Goal: Information Seeking & Learning: Learn about a topic

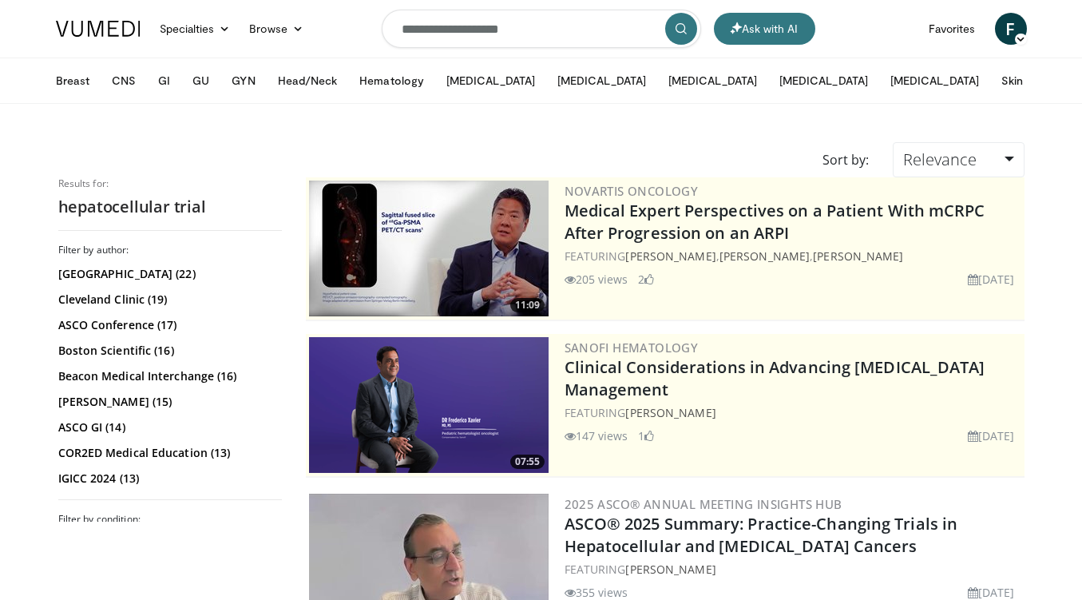
click at [554, 39] on input "**********" at bounding box center [541, 29] width 319 height 38
type input "**********"
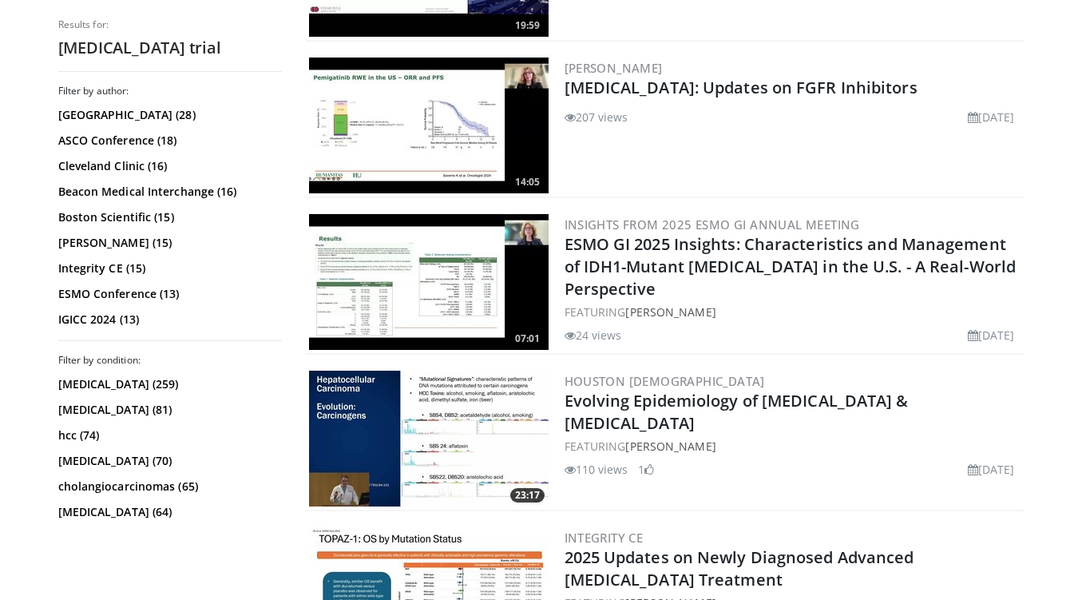
scroll to position [1850, 0]
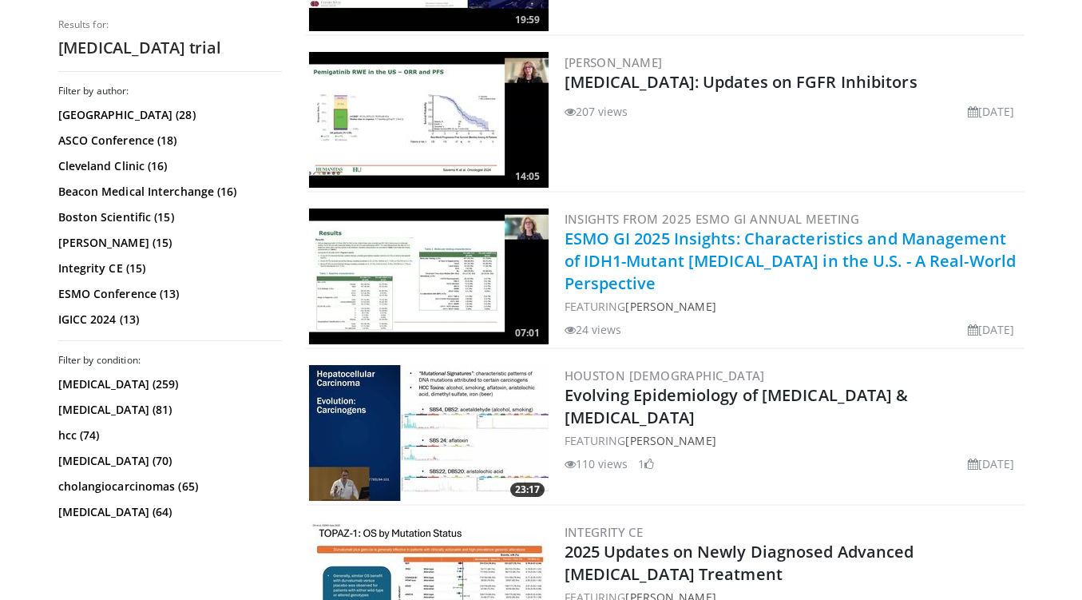
click at [967, 253] on link "ESMO GI 2025 Insights: Characteristics and Management of IDH1-Mutant Cholangioc…" at bounding box center [790, 261] width 452 height 66
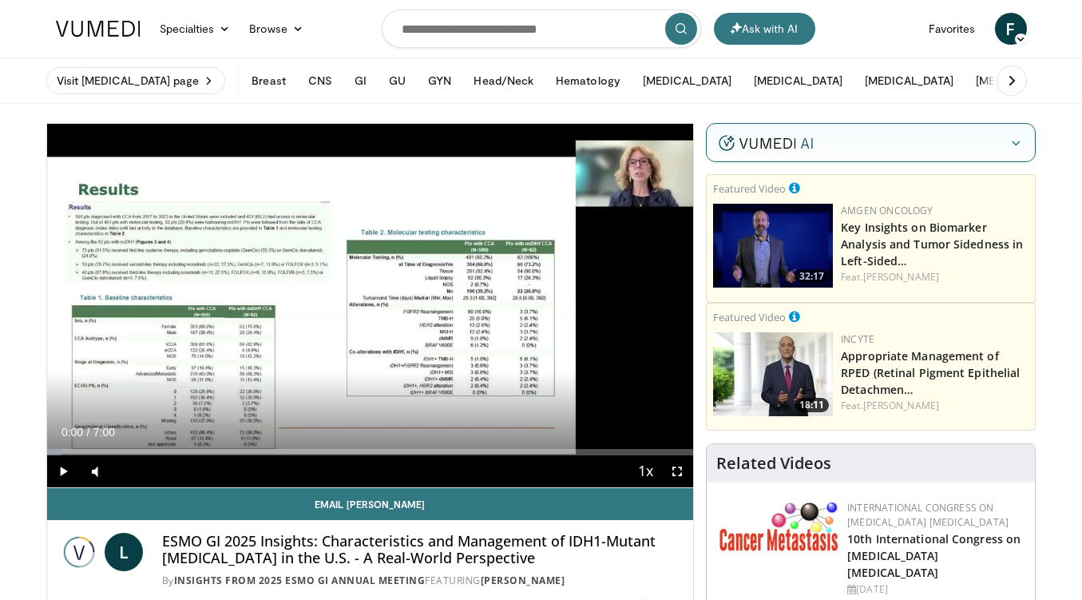
click at [63, 472] on span "Video Player" at bounding box center [63, 471] width 32 height 32
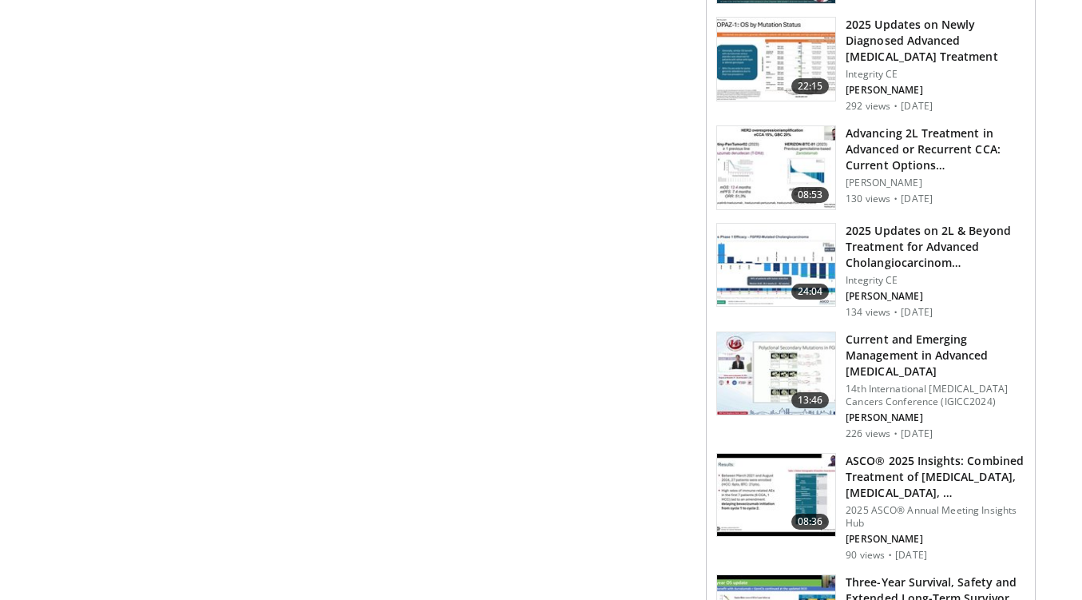
scroll to position [1075, 0]
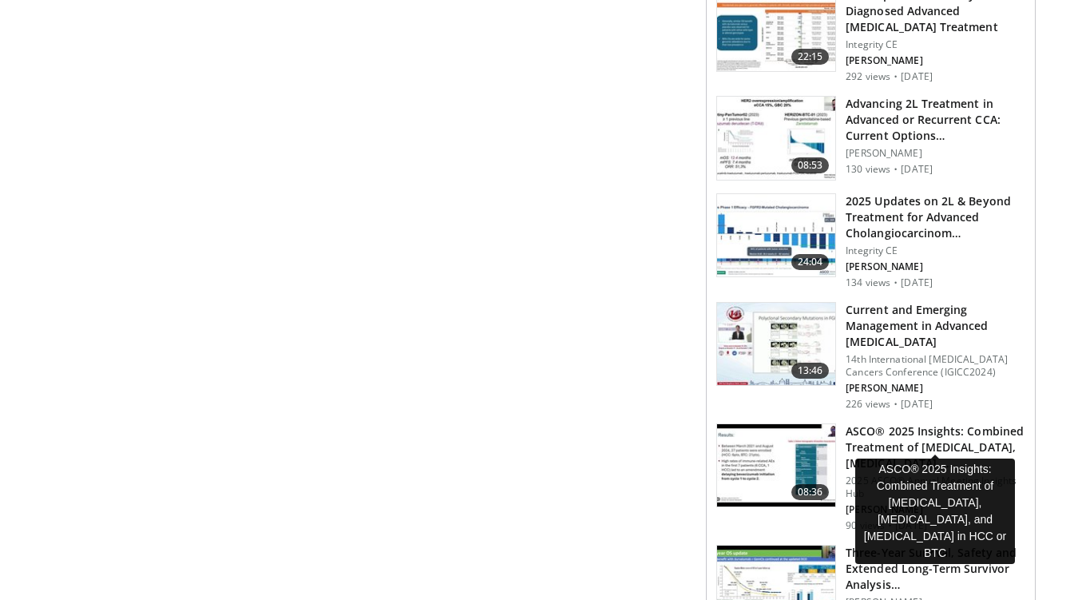
click at [991, 423] on h3 "ASCO® 2025 Insights: Combined Treatment of [MEDICAL_DATA], [MEDICAL_DATA], …" at bounding box center [935, 447] width 180 height 48
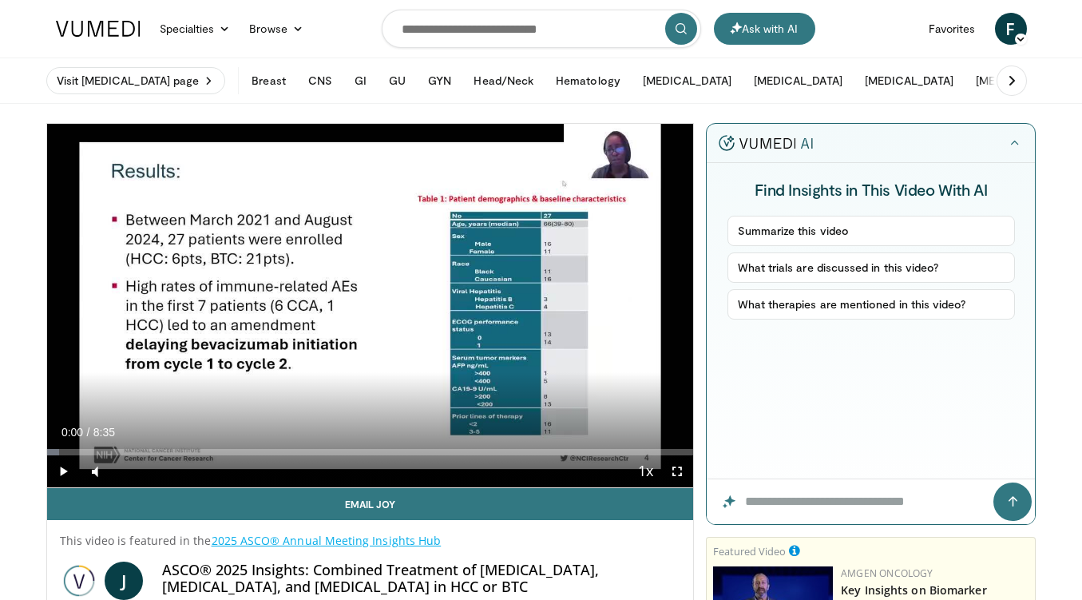
click at [59, 469] on span "Video Player" at bounding box center [63, 471] width 32 height 32
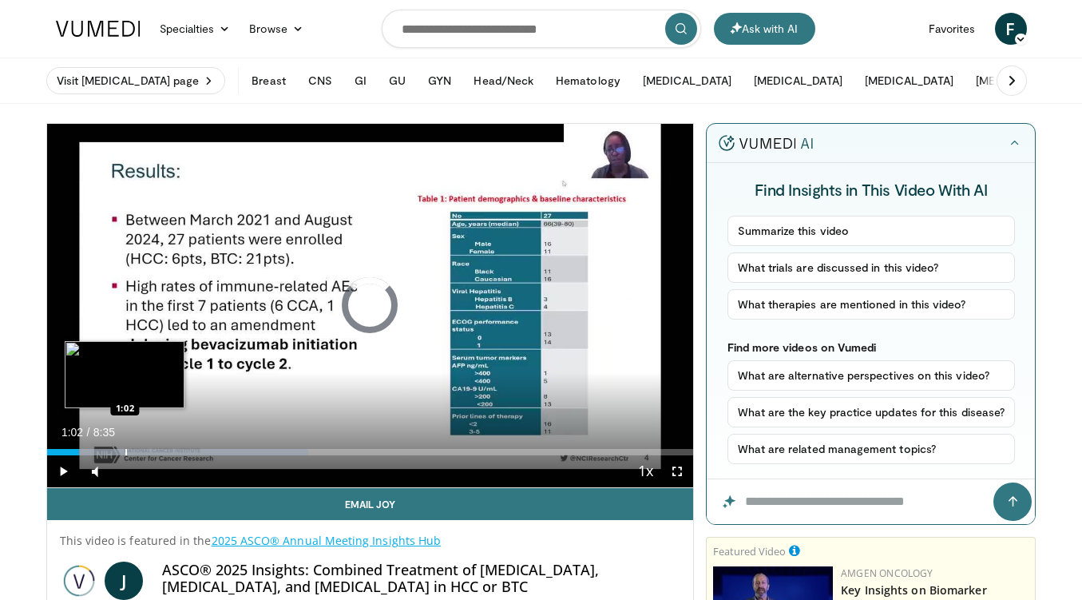
click at [125, 444] on div "Loaded : 40.40% 1:02 1:02" at bounding box center [370, 447] width 647 height 15
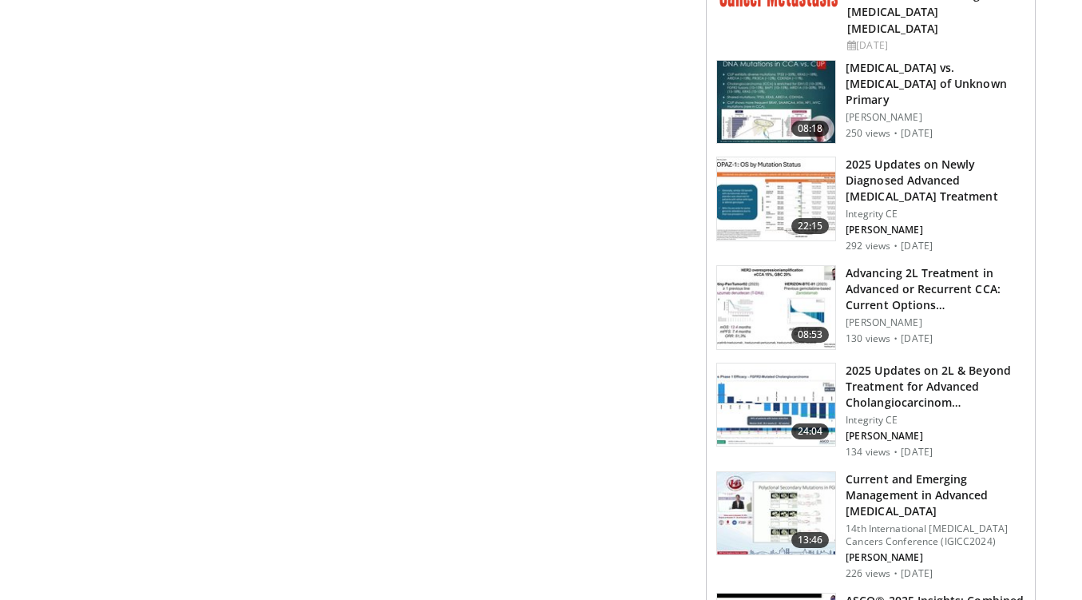
click at [938, 160] on h3 "2025 Updates on Newly Diagnosed Advanced [MEDICAL_DATA] Treatment" at bounding box center [935, 180] width 180 height 48
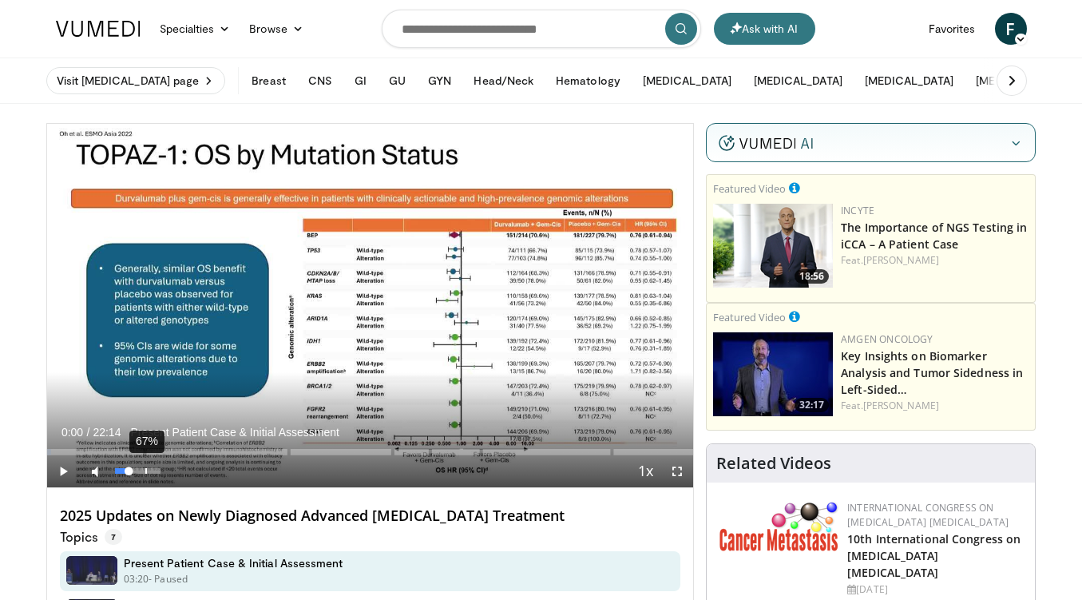
click at [146, 473] on div "67%" at bounding box center [138, 471] width 46 height 6
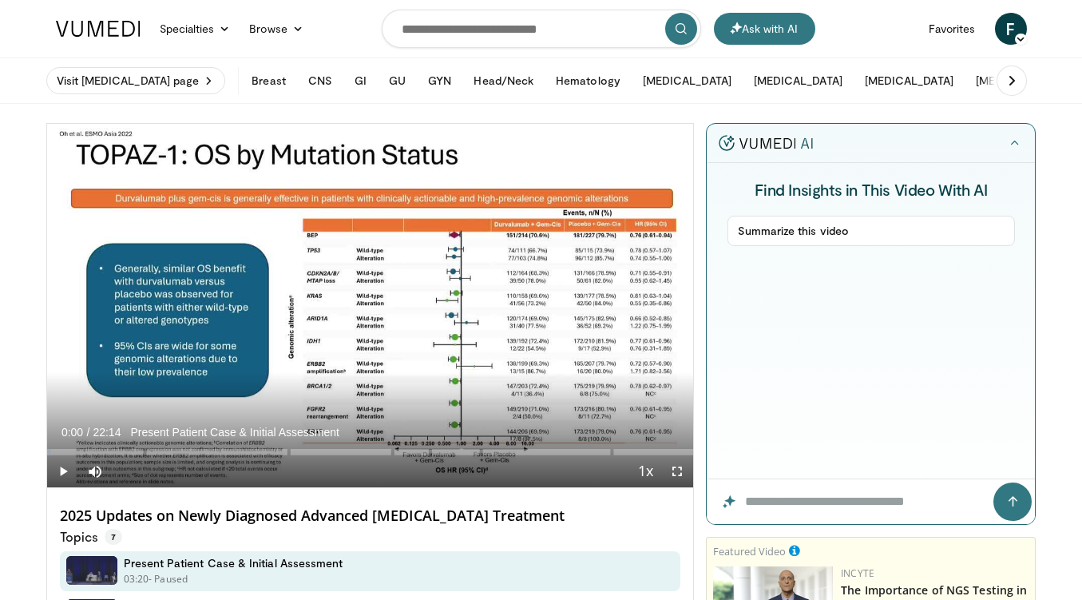
click at [59, 468] on span "Video Player" at bounding box center [63, 471] width 32 height 32
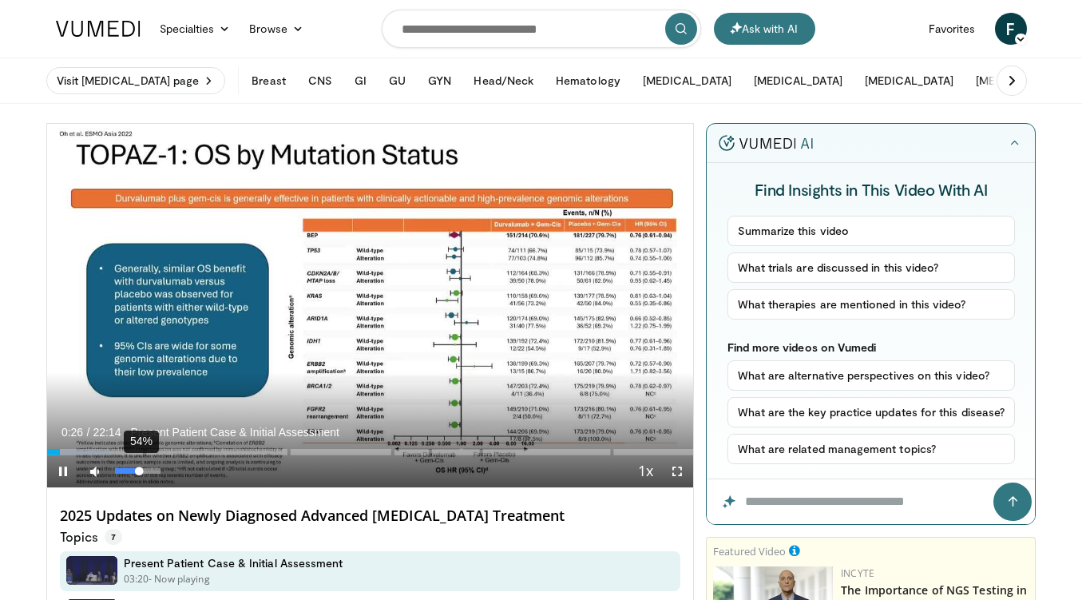
click at [140, 472] on div "54%" at bounding box center [138, 471] width 46 height 6
click at [139, 472] on div "Volume Level" at bounding box center [127, 471] width 24 height 6
click at [130, 472] on div "33%" at bounding box center [138, 471] width 46 height 6
click at [133, 469] on div "Volume Level" at bounding box center [124, 471] width 18 height 6
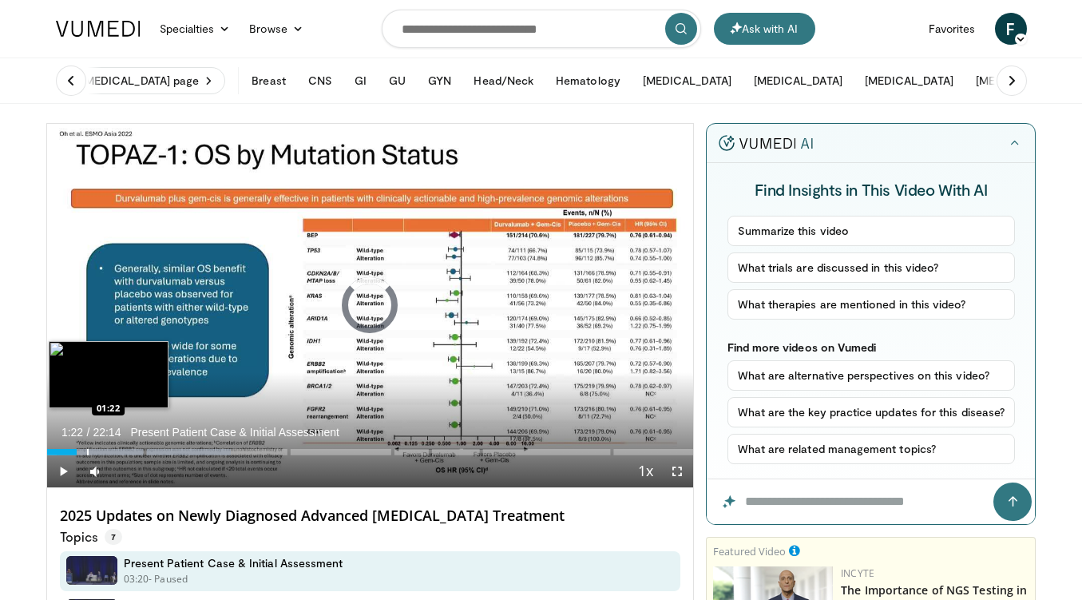
click at [87, 451] on div "Progress Bar" at bounding box center [88, 452] width 2 height 6
click at [105, 450] on div "Progress Bar" at bounding box center [106, 452] width 2 height 6
click at [113, 446] on div "Loaded : 10.32% 02:02 02:16" at bounding box center [370, 447] width 647 height 15
click at [122, 447] on div "Loaded : 10.80% 02:16 02:36" at bounding box center [370, 447] width 647 height 15
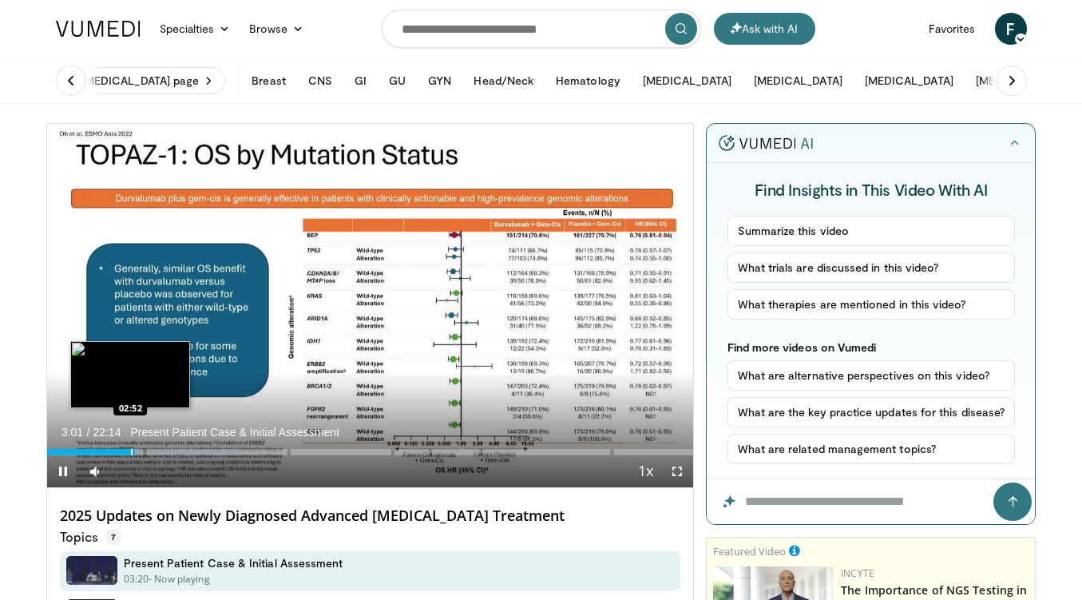
click at [131, 450] on div "Progress Bar" at bounding box center [132, 452] width 2 height 6
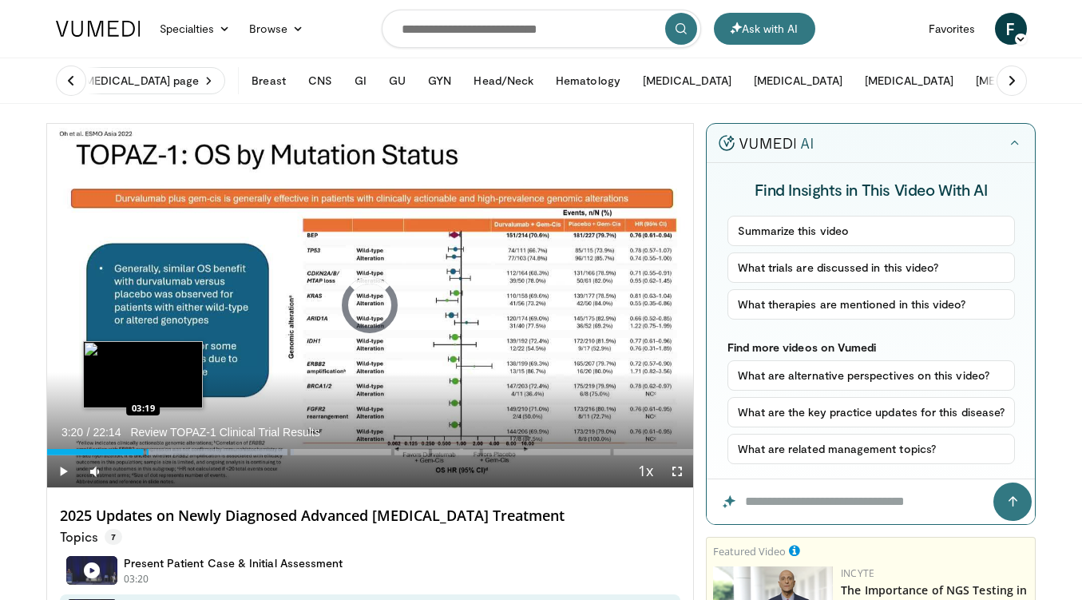
click at [144, 450] on div "Loaded : 38.27% 03:20 03:19" at bounding box center [370, 447] width 647 height 15
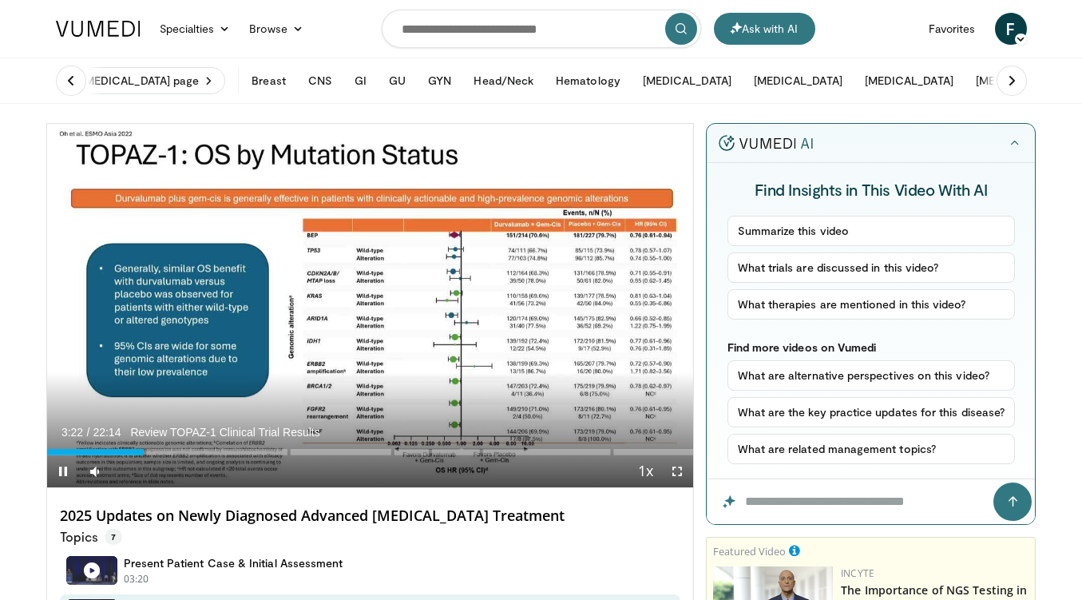
click at [61, 466] on span "Video Player" at bounding box center [63, 471] width 32 height 32
click at [65, 469] on span "Video Player" at bounding box center [63, 471] width 32 height 32
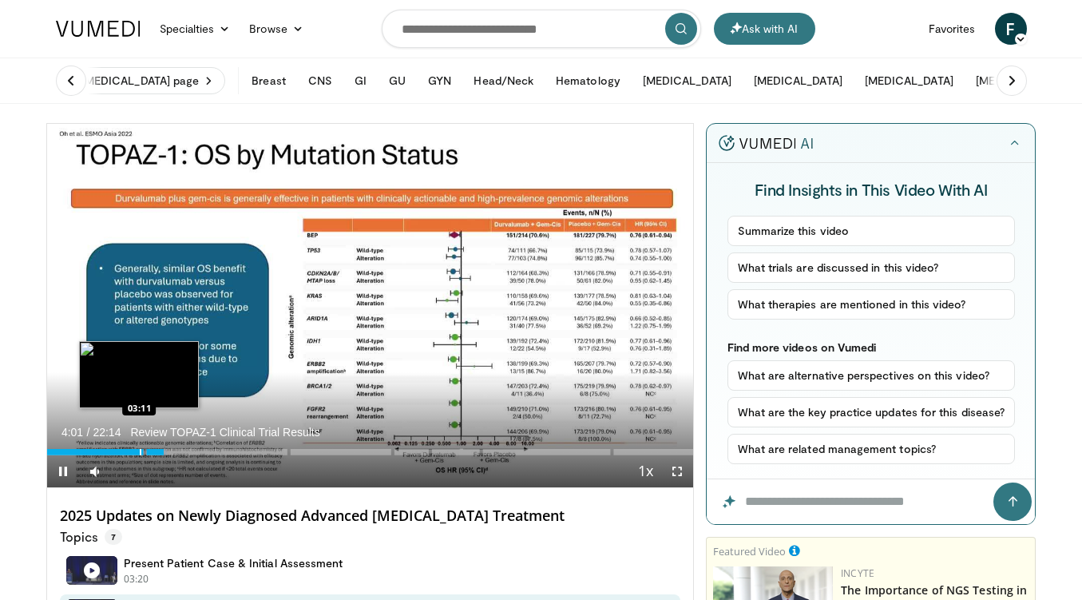
click at [140, 453] on div "Progress Bar" at bounding box center [141, 452] width 2 height 6
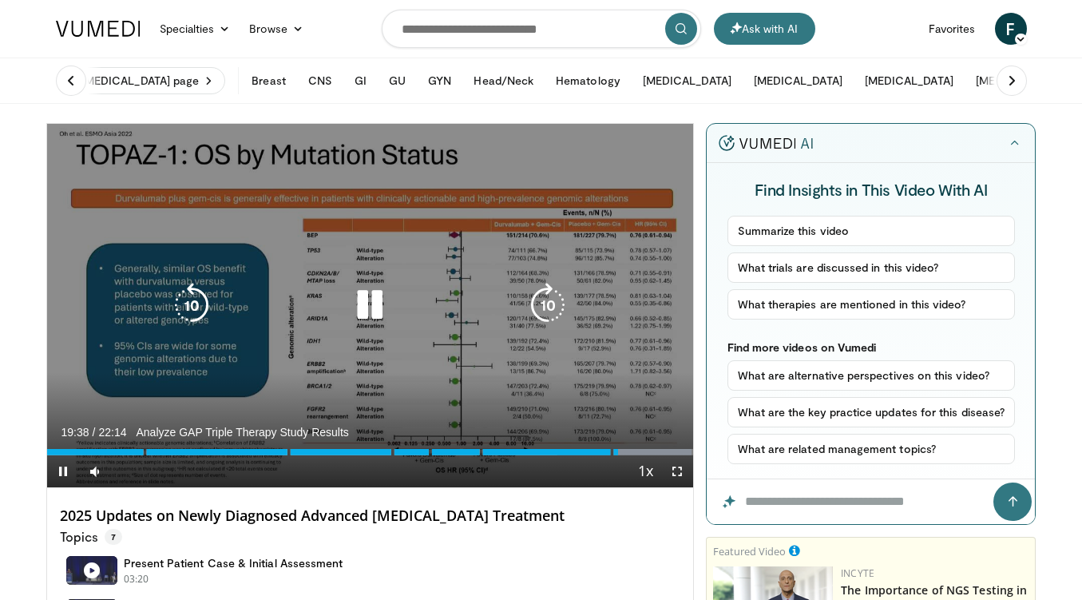
click at [383, 293] on icon "Video Player" at bounding box center [369, 305] width 45 height 45
